Goal: Information Seeking & Learning: Learn about a topic

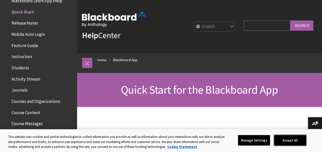
click at [287, 138] on button "Accept All" at bounding box center [290, 140] width 32 height 11
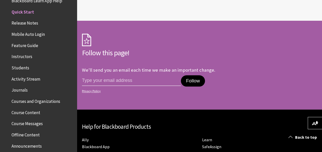
scroll to position [1204, 0]
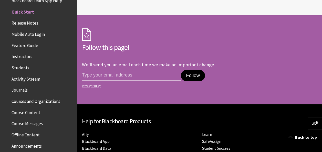
click at [23, 91] on span "Journals" at bounding box center [20, 89] width 16 height 7
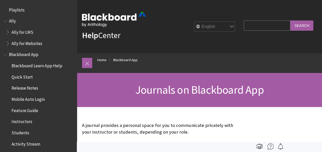
scroll to position [143, 0]
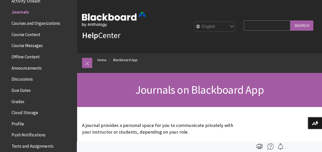
click at [25, 113] on span "Cloud Storage" at bounding box center [25, 111] width 27 height 7
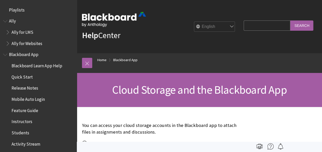
scroll to position [244, 0]
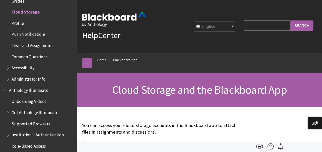
click at [127, 60] on link "Blackboard App" at bounding box center [125, 60] width 24 height 6
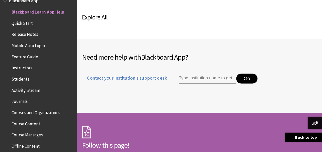
scroll to position [384, 0]
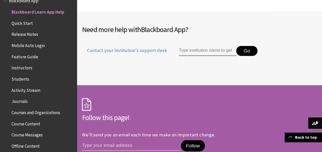
click at [217, 52] on input "Type institution name to get support" at bounding box center [207, 51] width 57 height 10
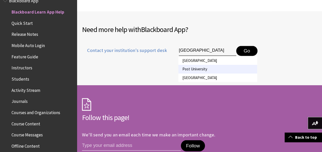
click at [192, 68] on li "Post University" at bounding box center [217, 69] width 79 height 8
type input "Post University"
